Goal: Register for event/course

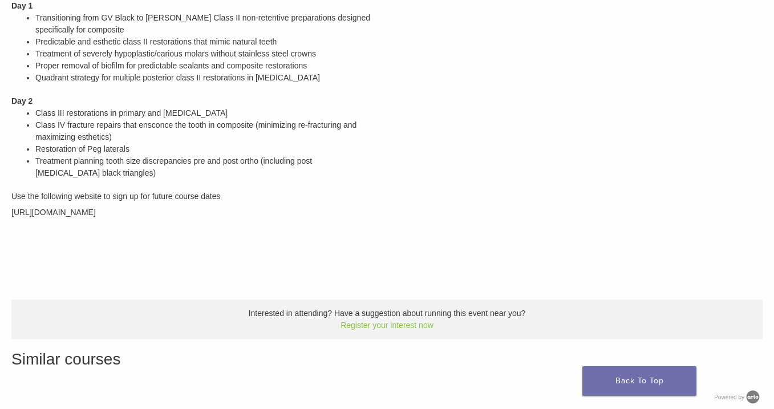
scroll to position [350, 0]
click at [392, 331] on p "Interested in attending? Have a suggestion about running this event near you? R…" at bounding box center [386, 318] width 751 height 40
click at [396, 326] on link "Register your interest now" at bounding box center [386, 323] width 93 height 9
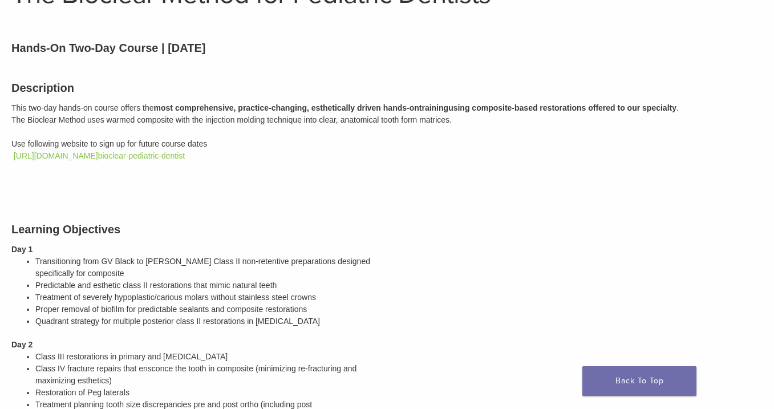
scroll to position [125, 0]
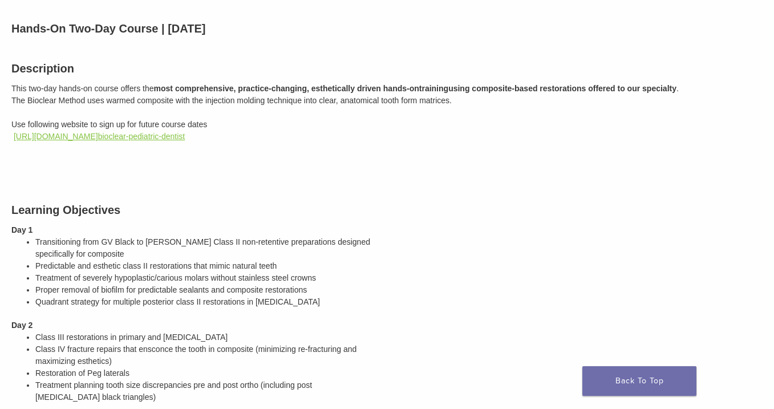
click at [185, 136] on link "https://bioclear.regfox.com/ bioclear-pediatric-dentist" at bounding box center [99, 136] width 171 height 9
